Goal: Task Accomplishment & Management: Manage account settings

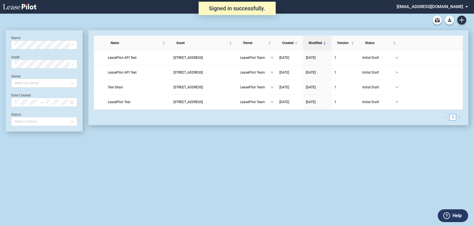
click at [438, 3] on md-select "admin@leasepilot.co Change Password 2-Factor Authentication Admin Area Form Man…" at bounding box center [434, 6] width 77 height 13
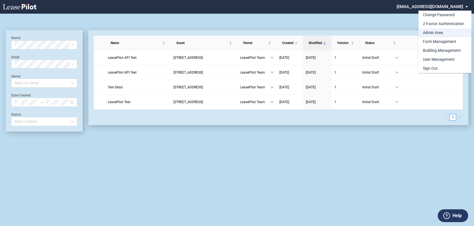
click at [438, 34] on div "Admin Area" at bounding box center [433, 33] width 20 height 6
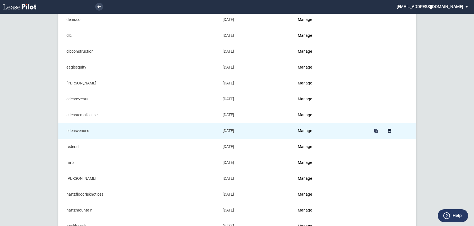
scroll to position [155, 0]
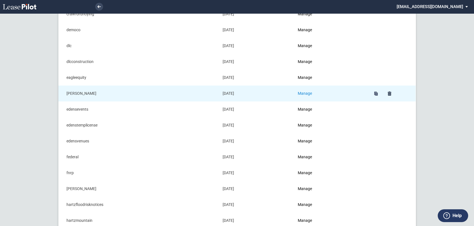
click at [307, 94] on link "Manage" at bounding box center [305, 93] width 14 height 4
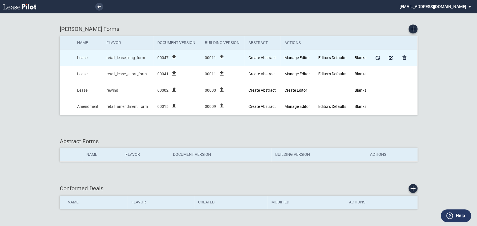
click at [174, 58] on icon "file_upload" at bounding box center [174, 57] width 7 height 7
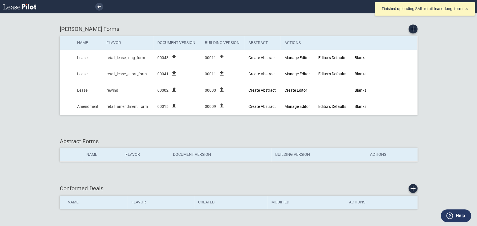
click at [465, 8] on span "×" at bounding box center [466, 9] width 3 height 6
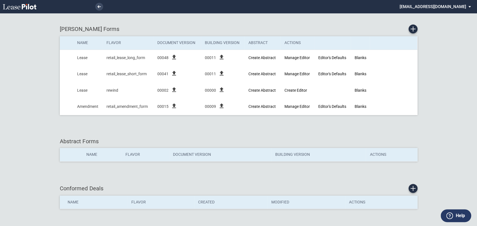
click at [453, 6] on md-select "admin@leasepilot.co Change Password 2-Factor Authentication Admin Area Form Man…" at bounding box center [437, 6] width 77 height 13
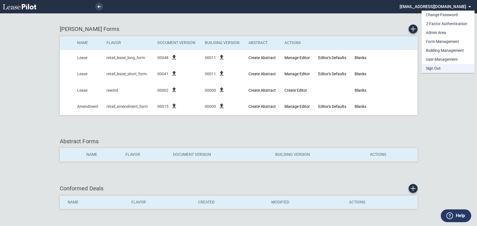
click at [438, 68] on div "Sign Out" at bounding box center [433, 69] width 15 height 6
